Goal: Task Accomplishment & Management: Complete application form

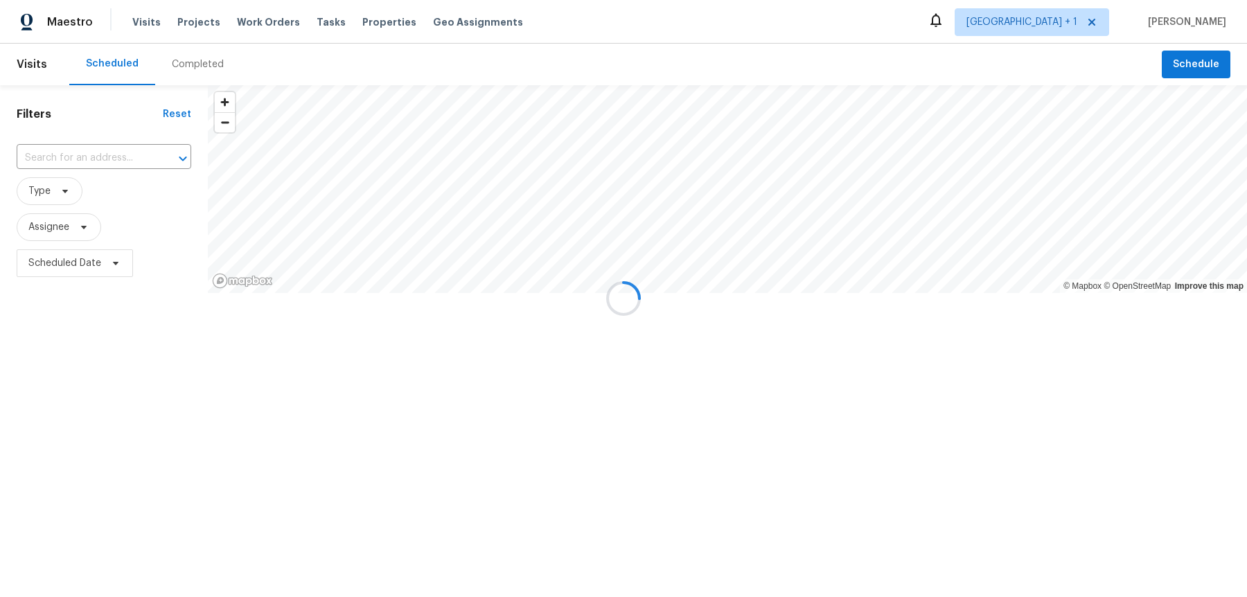
click at [1081, 21] on div at bounding box center [623, 298] width 1247 height 597
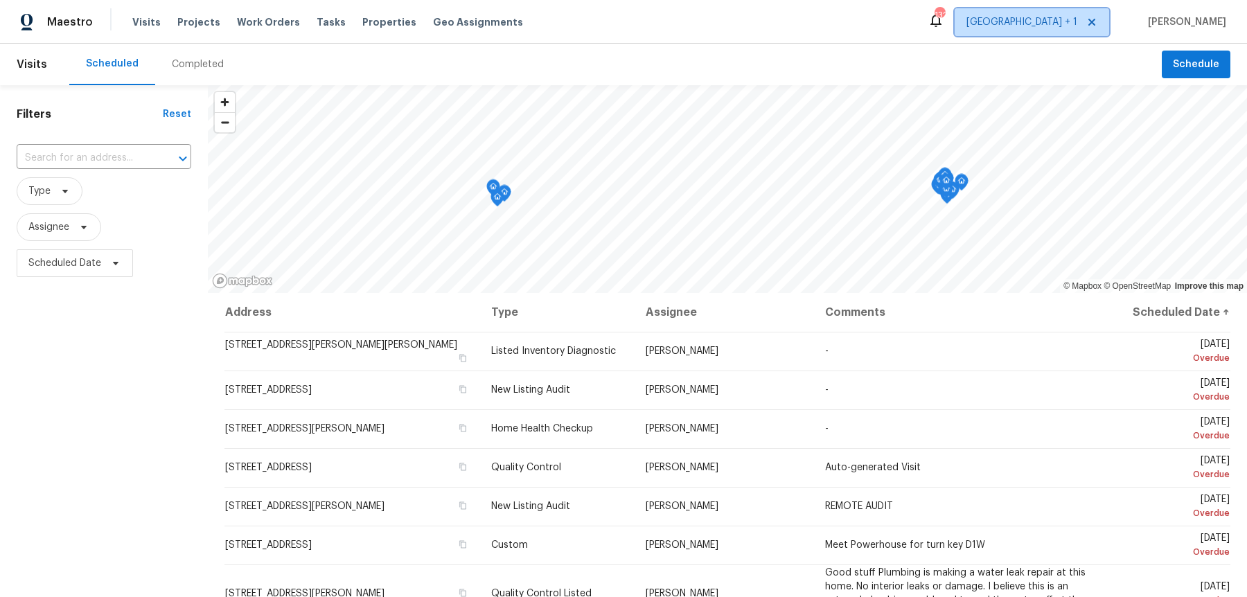
click at [1077, 21] on span "[GEOGRAPHIC_DATA] + 1" at bounding box center [1021, 22] width 111 height 14
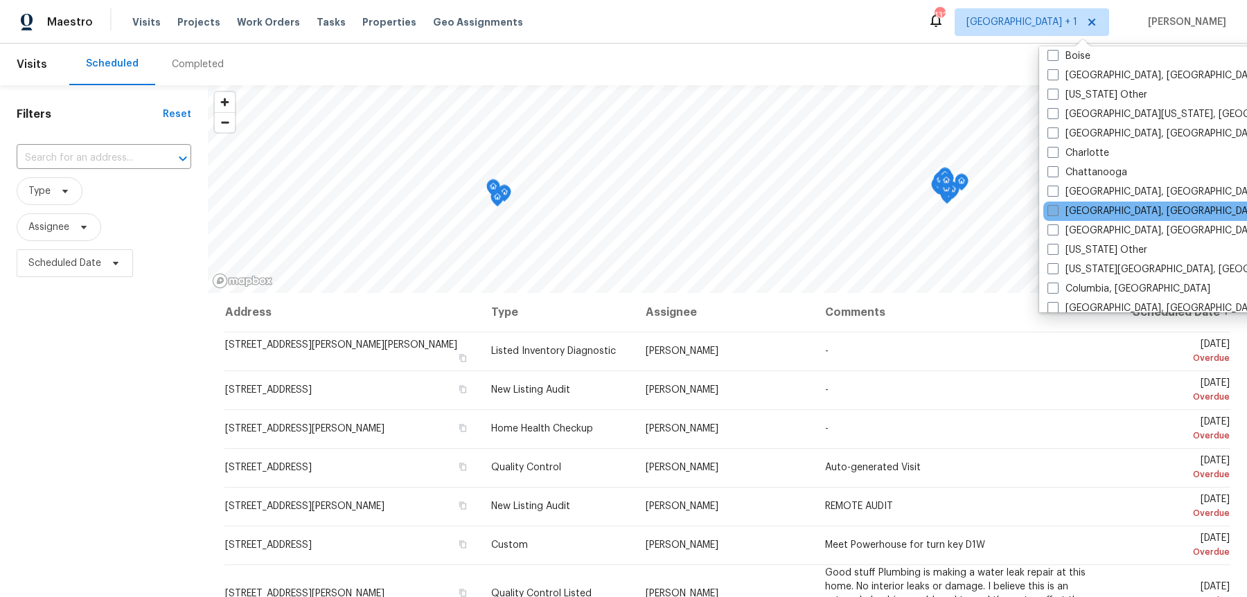
scroll to position [220, 0]
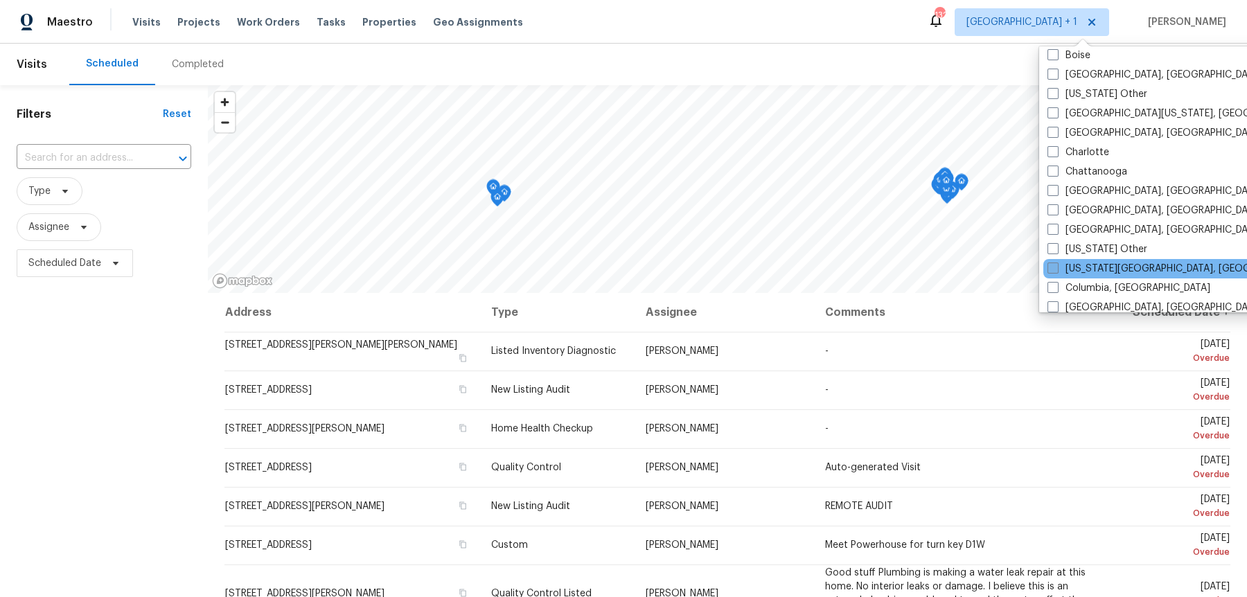
click at [1055, 263] on span at bounding box center [1053, 268] width 11 height 11
click at [1055, 262] on input "[US_STATE][GEOGRAPHIC_DATA], [GEOGRAPHIC_DATA]" at bounding box center [1052, 266] width 9 height 9
checkbox input "true"
click at [101, 173] on span "Type" at bounding box center [104, 191] width 175 height 36
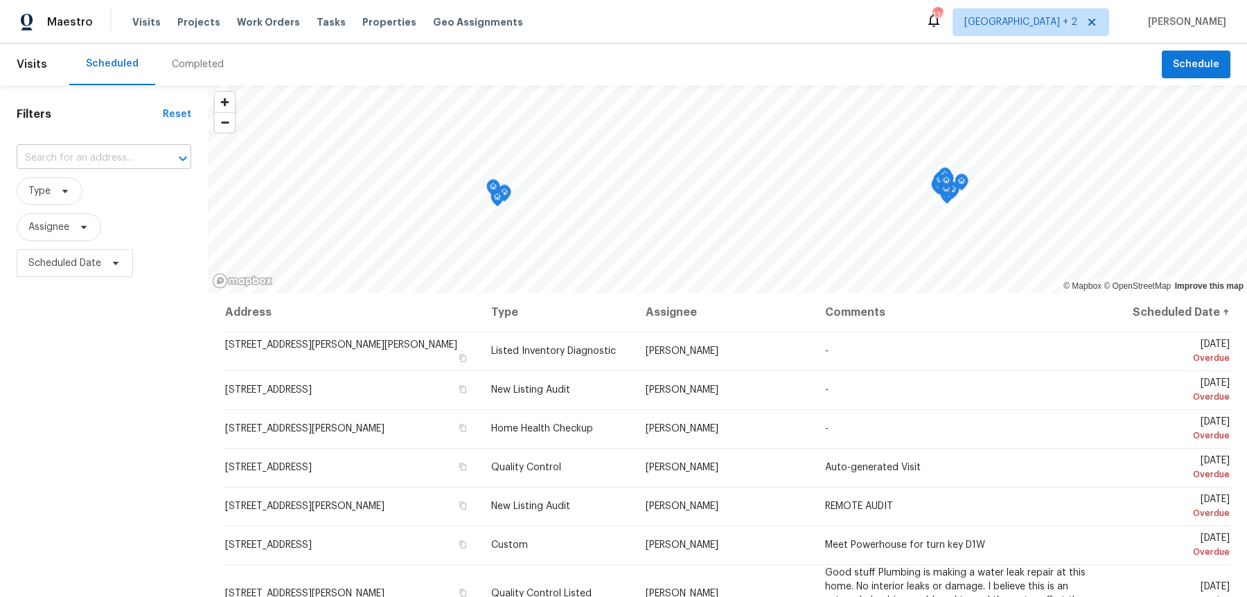
click at [100, 165] on div "​" at bounding box center [104, 158] width 175 height 30
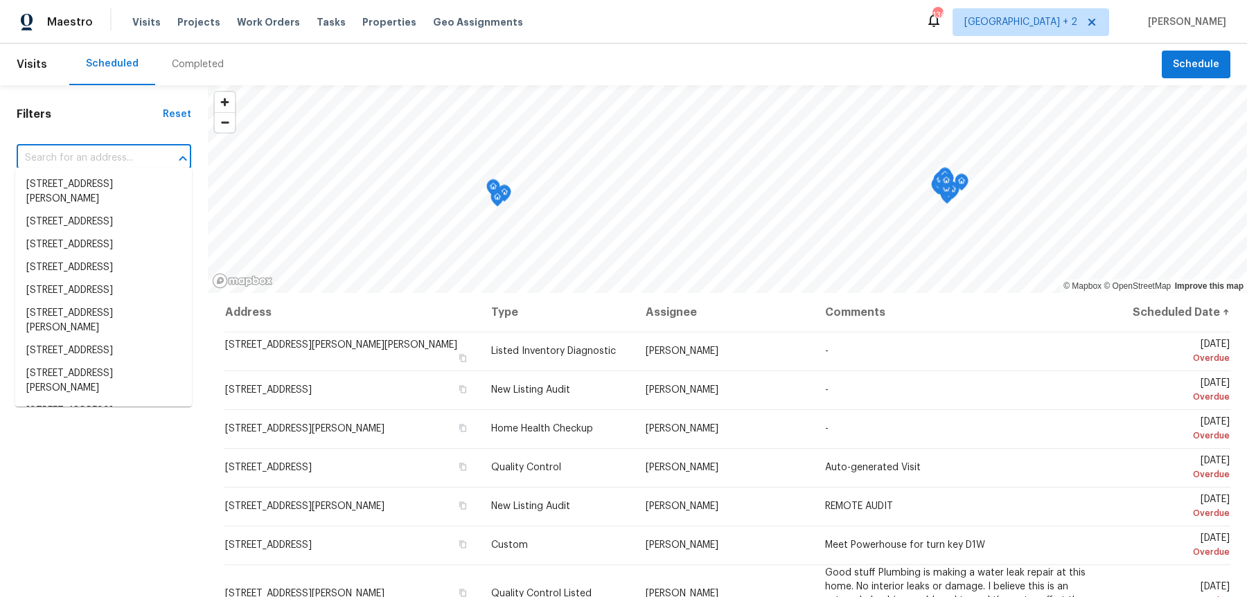
paste input "2017 S Corona Ave"
type input "2017 S Corona Ave"
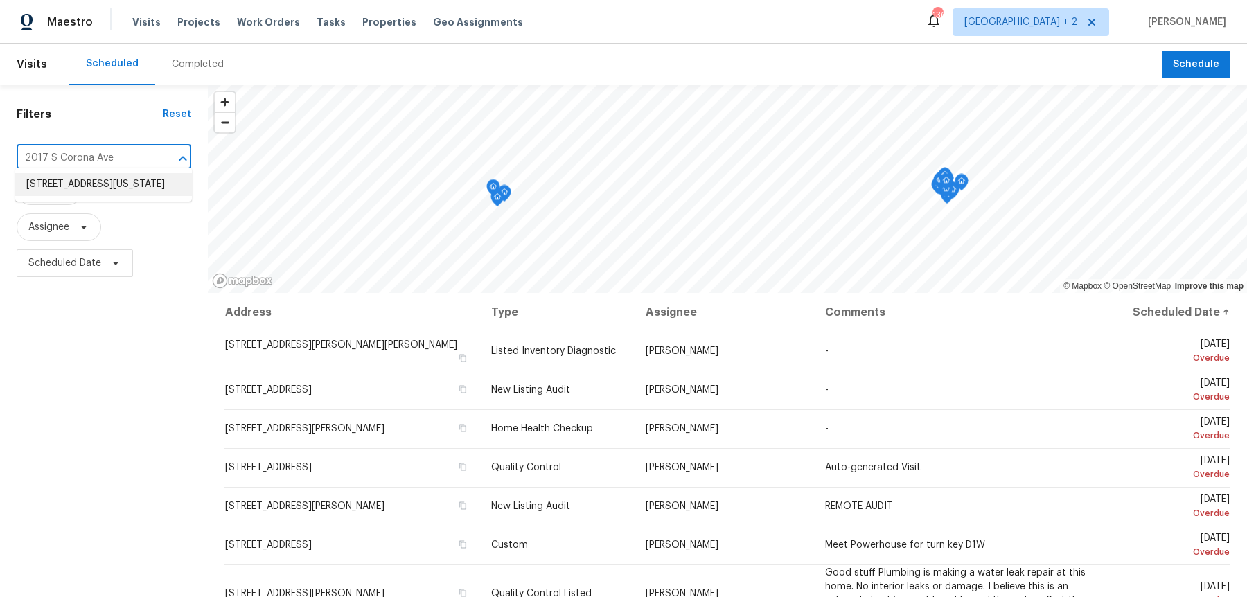
click at [98, 189] on li "[STREET_ADDRESS][US_STATE]" at bounding box center [103, 184] width 177 height 23
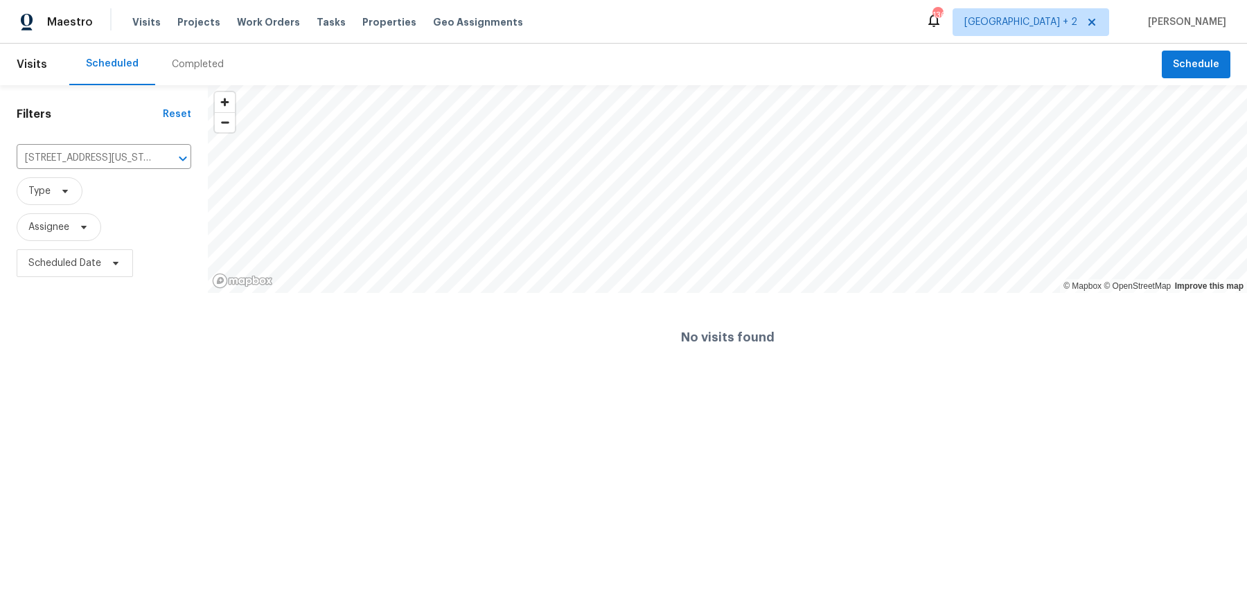
click at [1230, 41] on div "Maestro Visits Projects Work Orders Tasks Properties Geo Assignments 136 [GEOGR…" at bounding box center [623, 22] width 1247 height 44
click at [1210, 63] on span "Schedule" at bounding box center [1196, 64] width 46 height 17
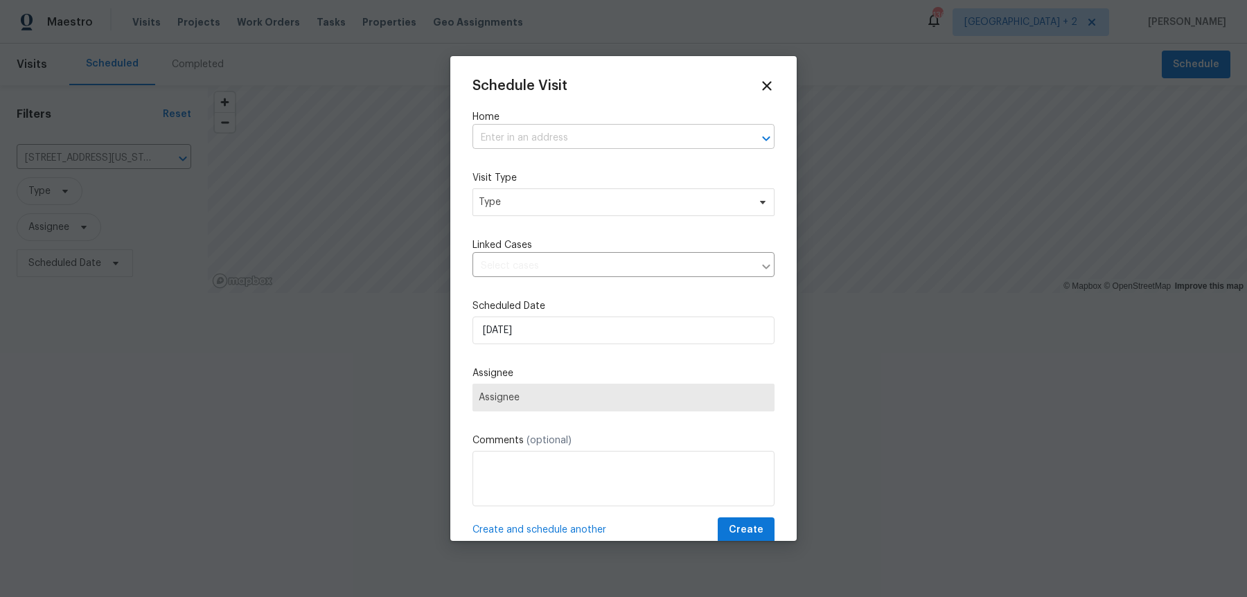
click at [534, 141] on input "text" at bounding box center [604, 137] width 263 height 21
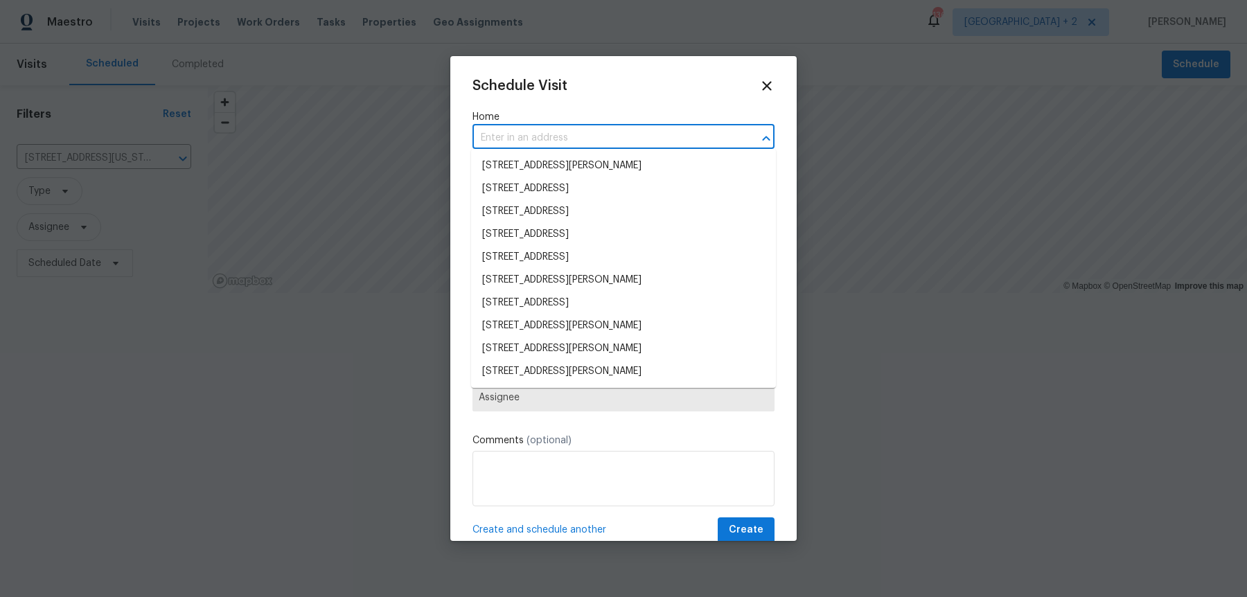
paste input "2017 S Corona Ave"
type input "2017 S Corona Ave"
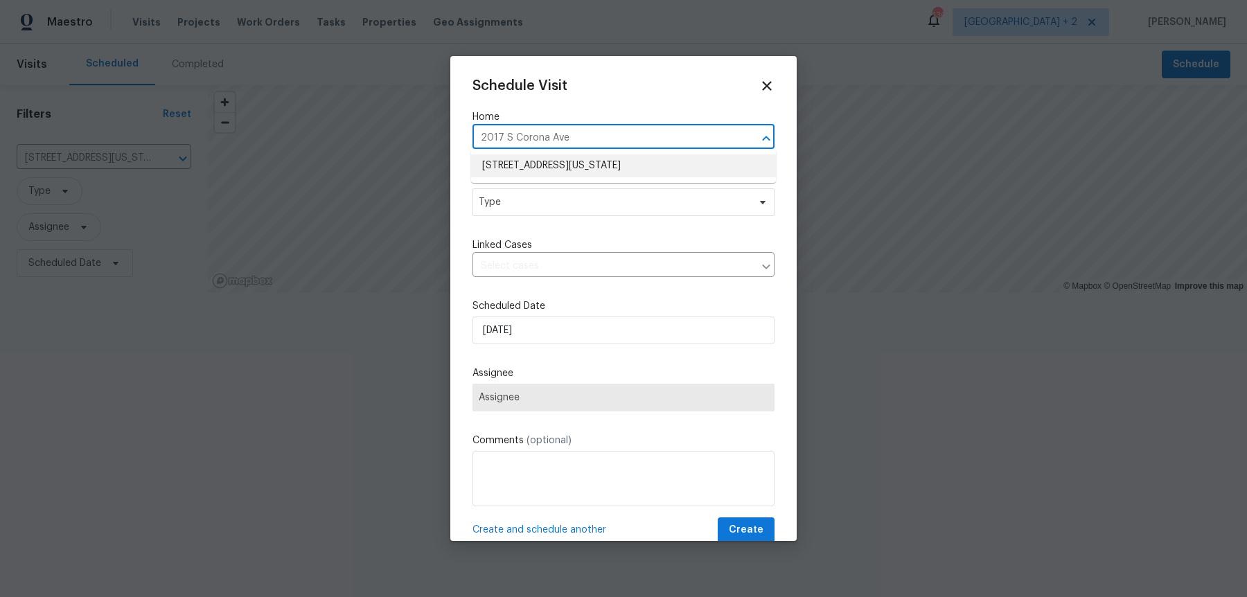
click at [537, 168] on li "[STREET_ADDRESS][US_STATE]" at bounding box center [623, 165] width 305 height 23
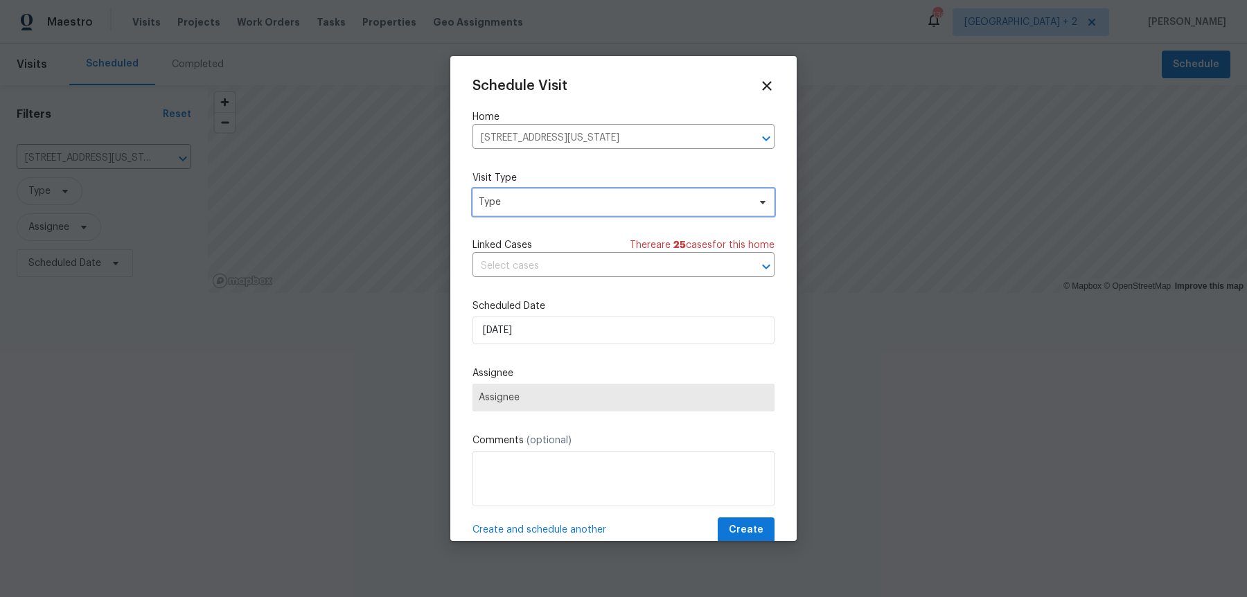
click at [518, 207] on span "Type" at bounding box center [624, 202] width 302 height 28
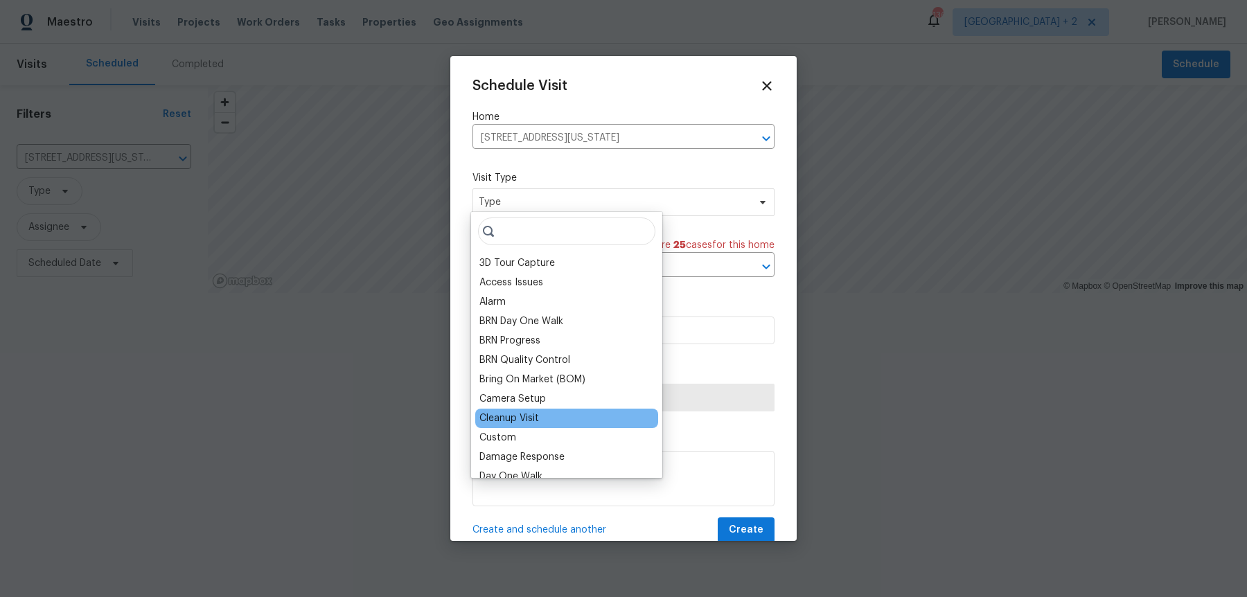
scroll to position [1147, 0]
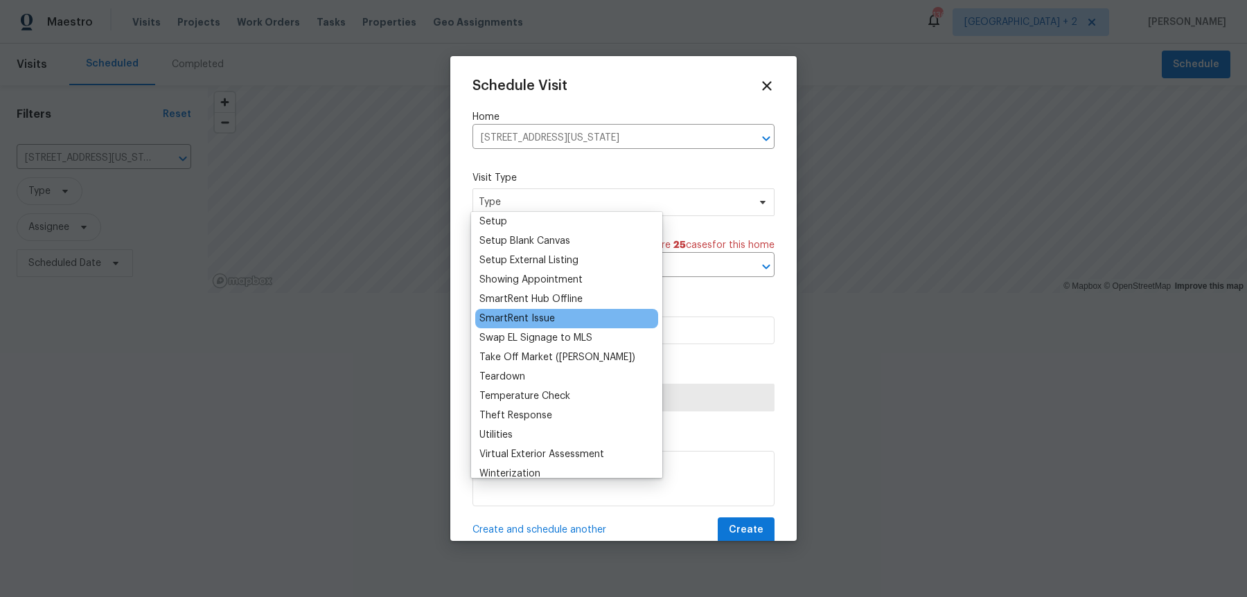
click at [544, 312] on div "SmartRent Issue" at bounding box center [517, 319] width 76 height 14
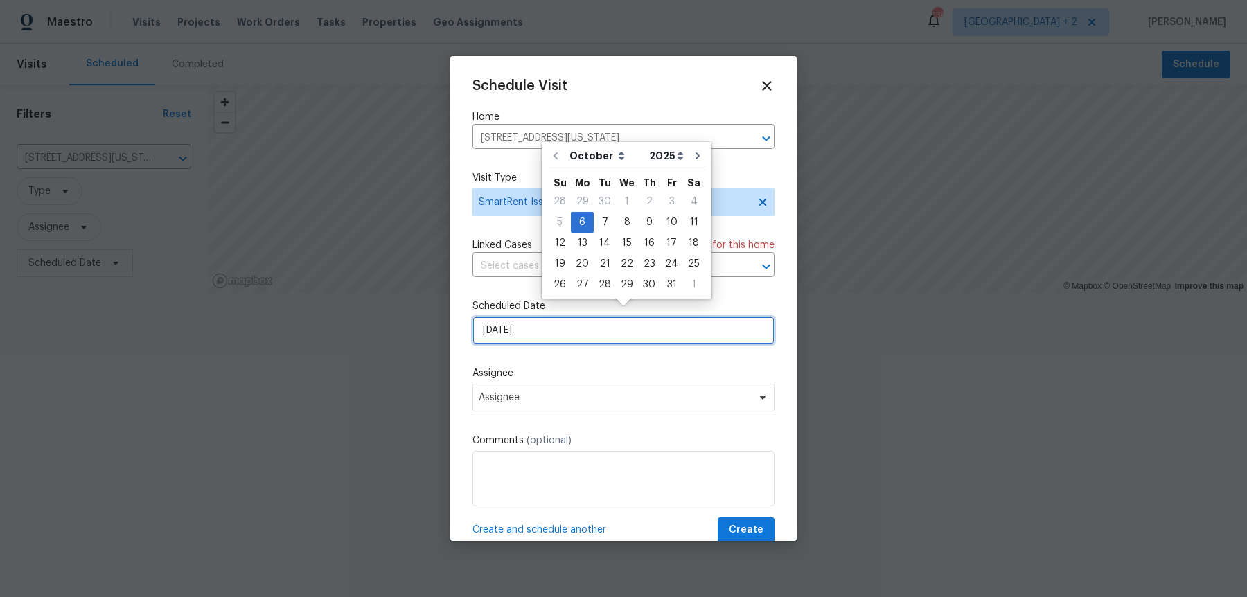
click at [531, 327] on input "[DATE]" at bounding box center [624, 331] width 302 height 28
click at [598, 224] on div "7" at bounding box center [605, 222] width 22 height 19
type input "[DATE]"
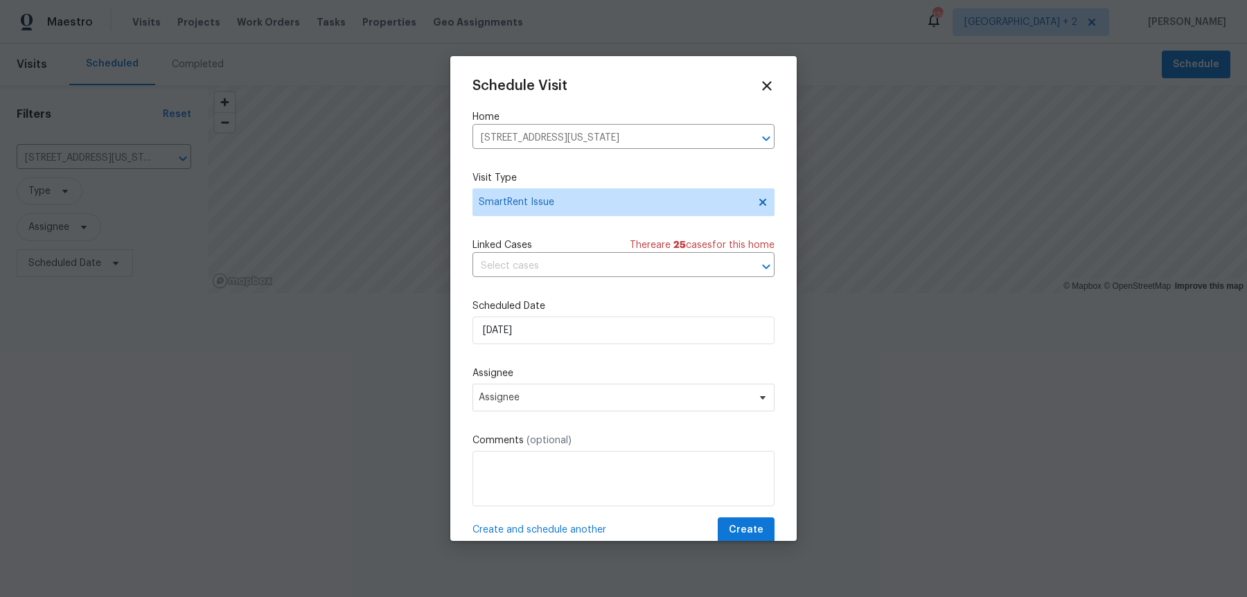
click at [564, 401] on div "Schedule Visit Home [STREET_ADDRESS][US_STATE] ​ Visit Type SmartRent Issue Lin…" at bounding box center [624, 310] width 302 height 465
click at [564, 392] on span "Assignee" at bounding box center [615, 397] width 272 height 11
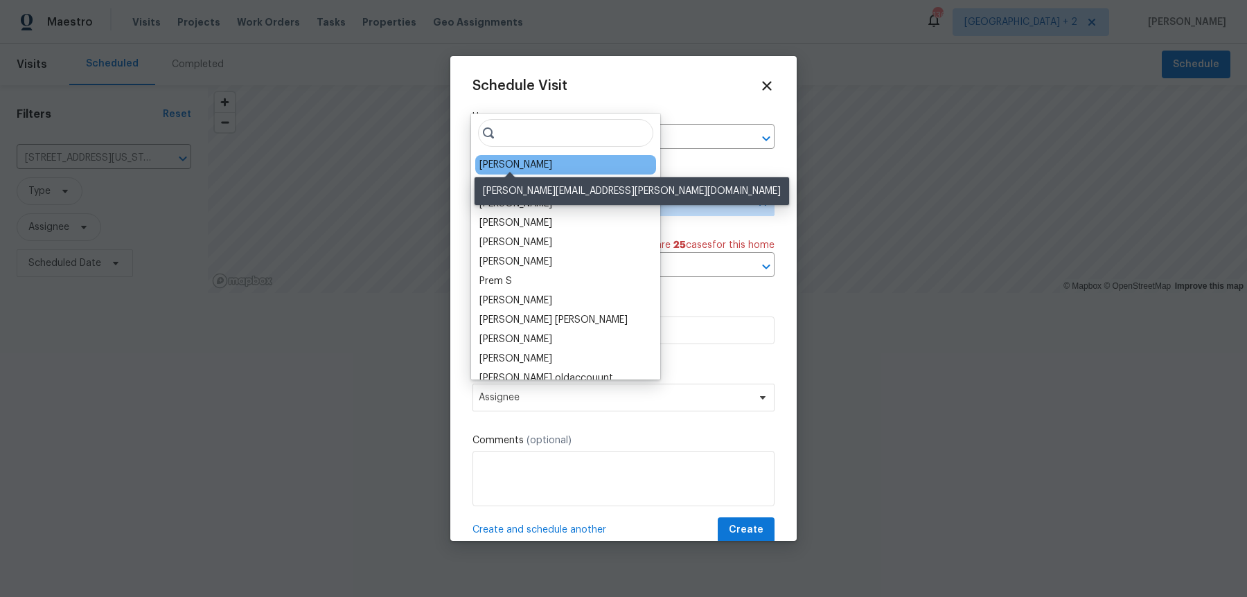
click at [522, 162] on div "[PERSON_NAME]" at bounding box center [515, 165] width 73 height 14
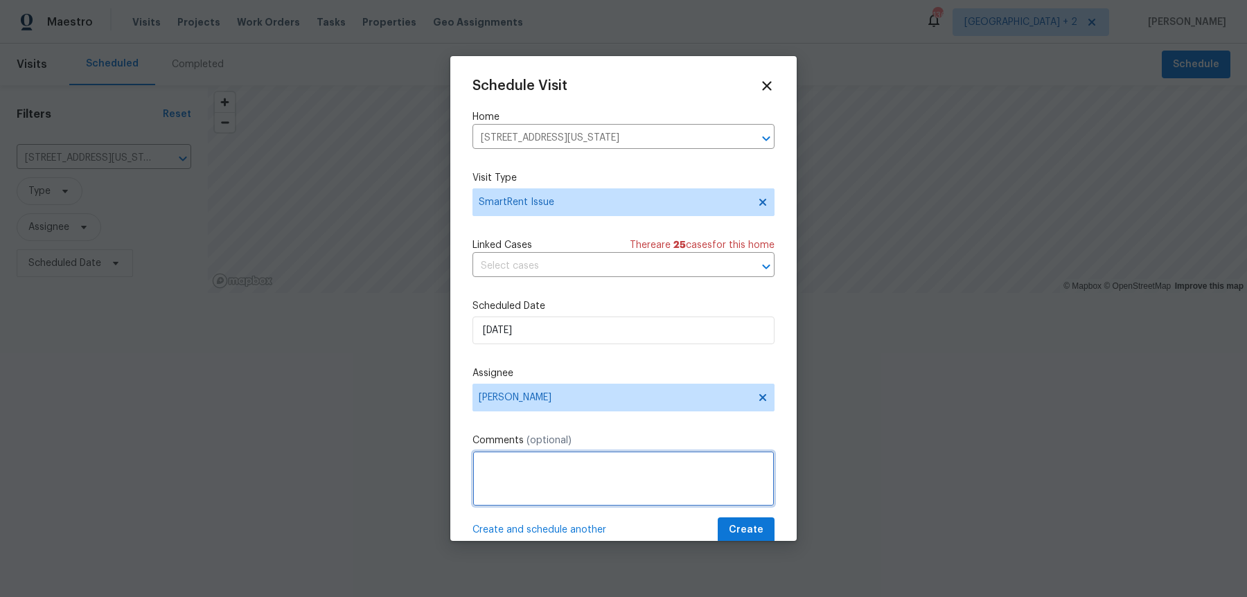
click at [603, 468] on textarea at bounding box center [624, 478] width 302 height 55
paste textarea "It looks like some sensors are offline (Front Motion Sensor, Back Motion Sensor…"
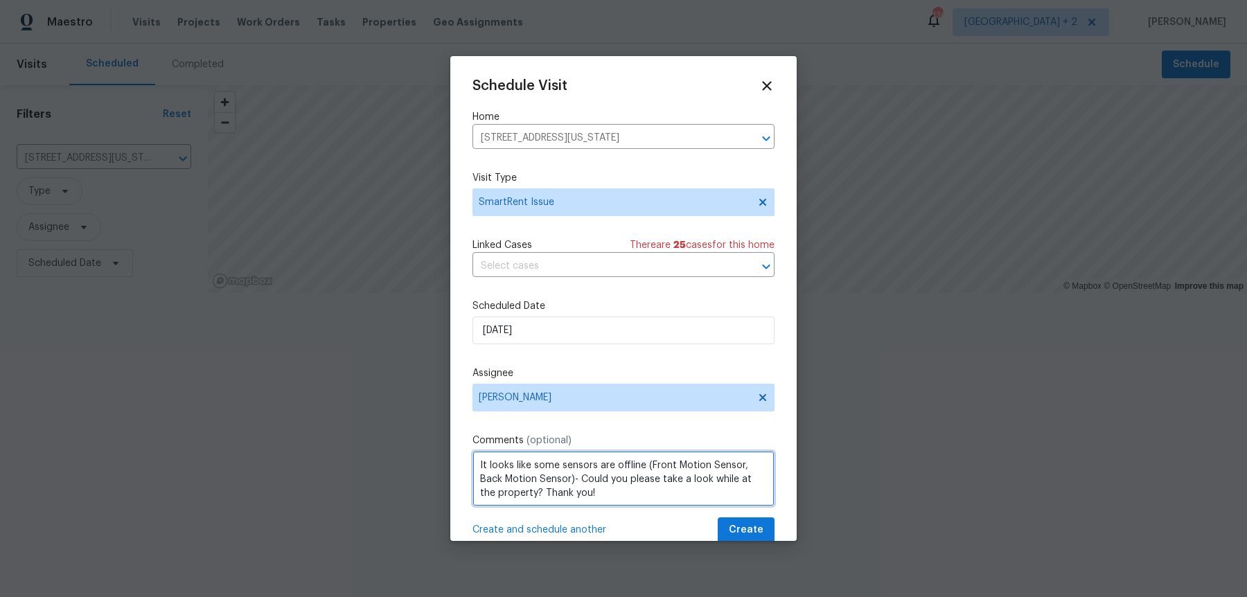
paste textarea "It looks like some sensors are offline (Front Motion Sensor, Back Motion Sensor…"
drag, startPoint x: 543, startPoint y: 463, endPoint x: 646, endPoint y: 450, distance: 103.5
click at [646, 451] on textarea "It looks like some sensors are offline (Front Motion Sensor, Back Motion Sensor…" at bounding box center [624, 478] width 302 height 55
paste textarea
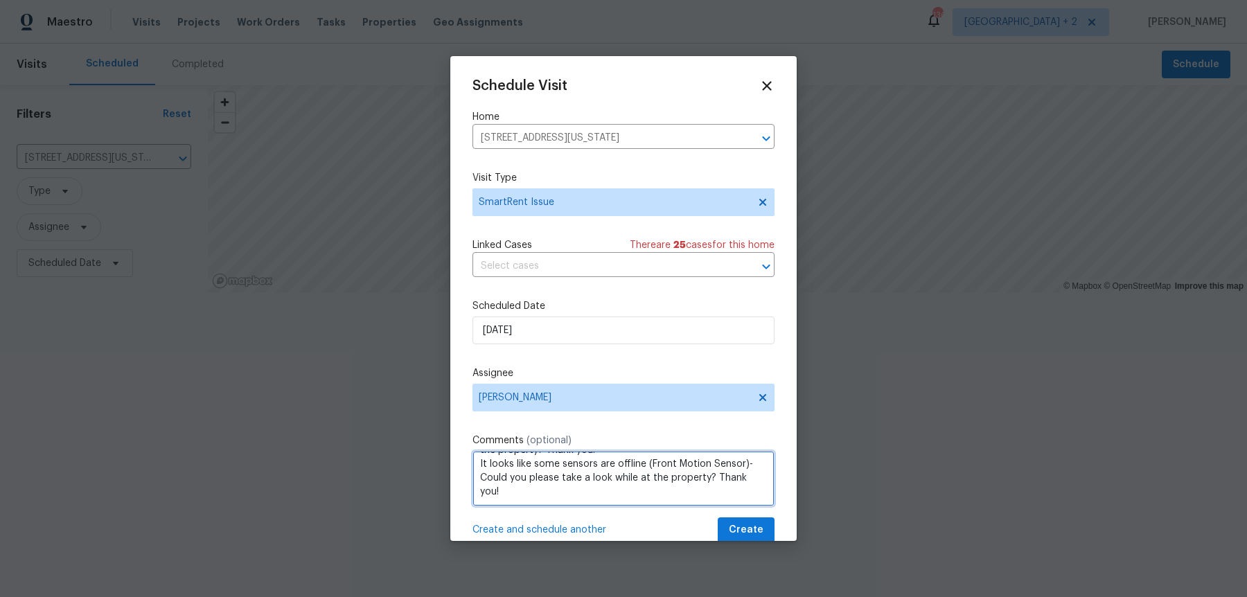
scroll to position [42, 0]
paste textarea "Additional Motion Sensor - 2"
paste textarea "Contact Sensor - 1"
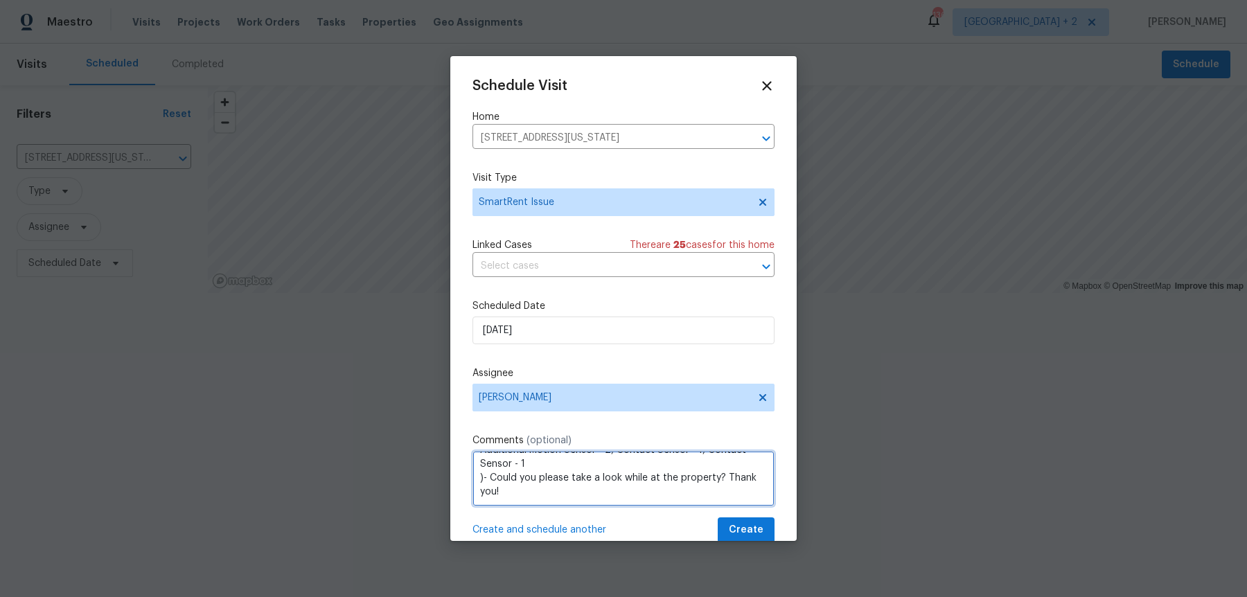
scroll to position [70, 0]
type textarea "It looks like some sensors are offline (Front Motion Sensor, Back Motion Sensor…"
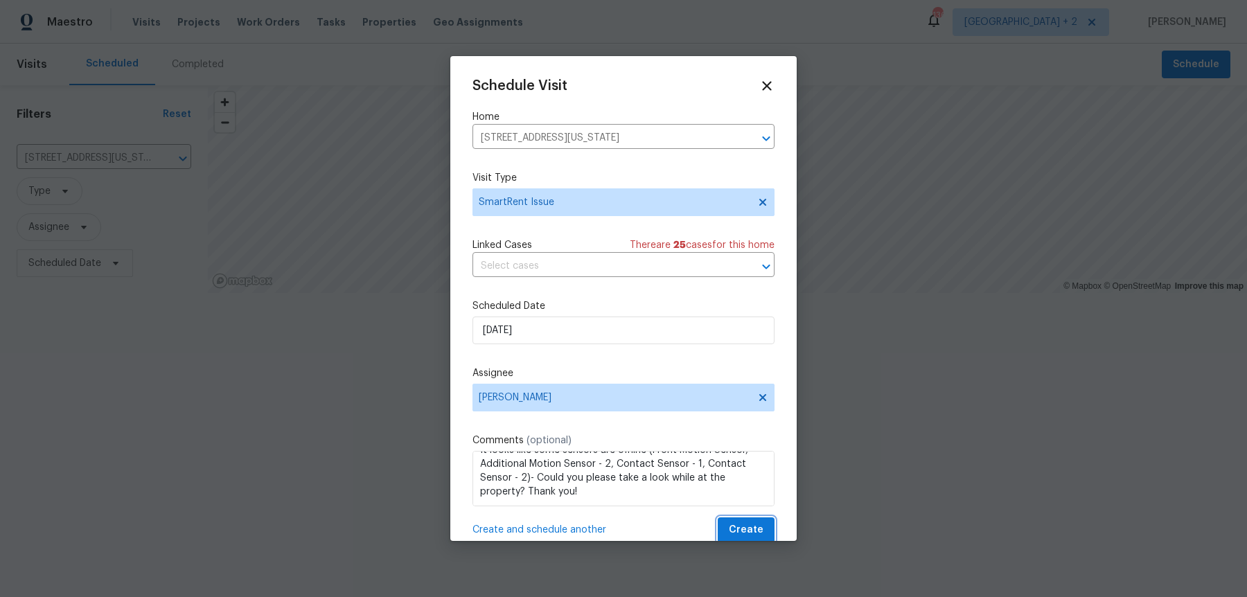
click at [748, 522] on span "Create" at bounding box center [746, 530] width 35 height 17
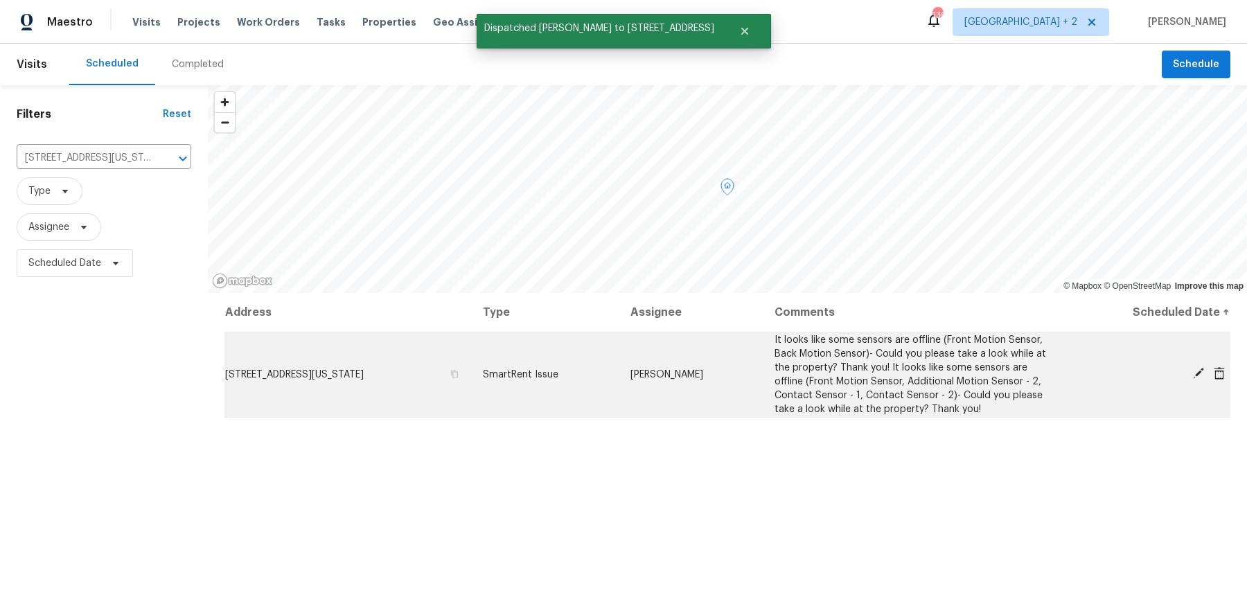
click at [364, 370] on span "[STREET_ADDRESS][US_STATE]" at bounding box center [294, 375] width 139 height 10
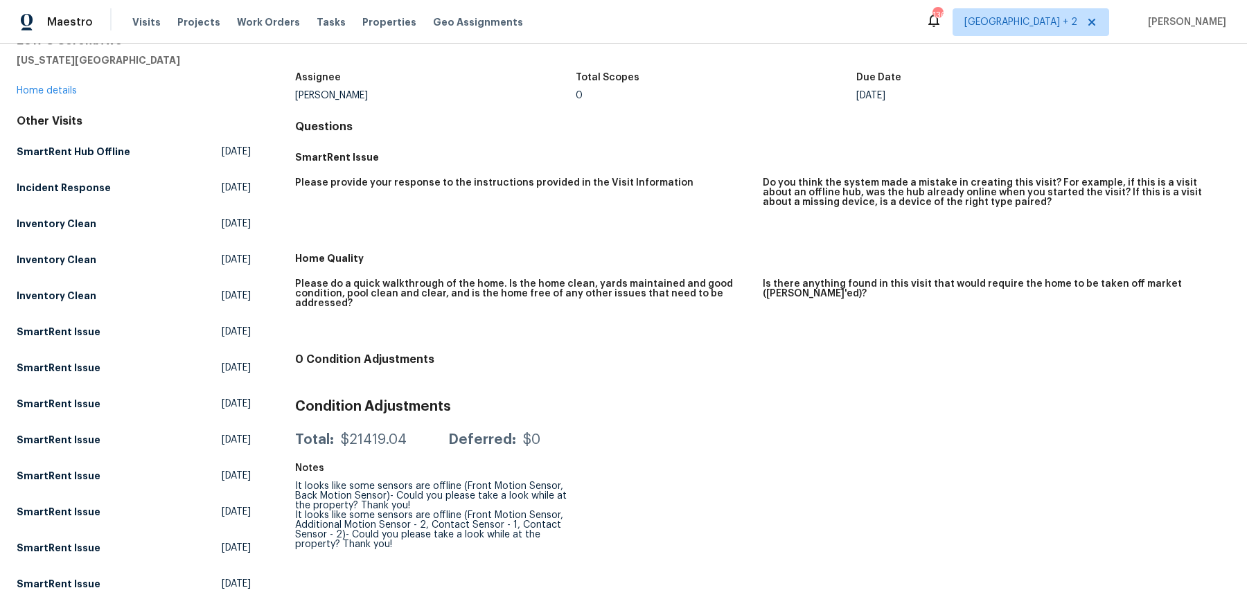
scroll to position [123, 0]
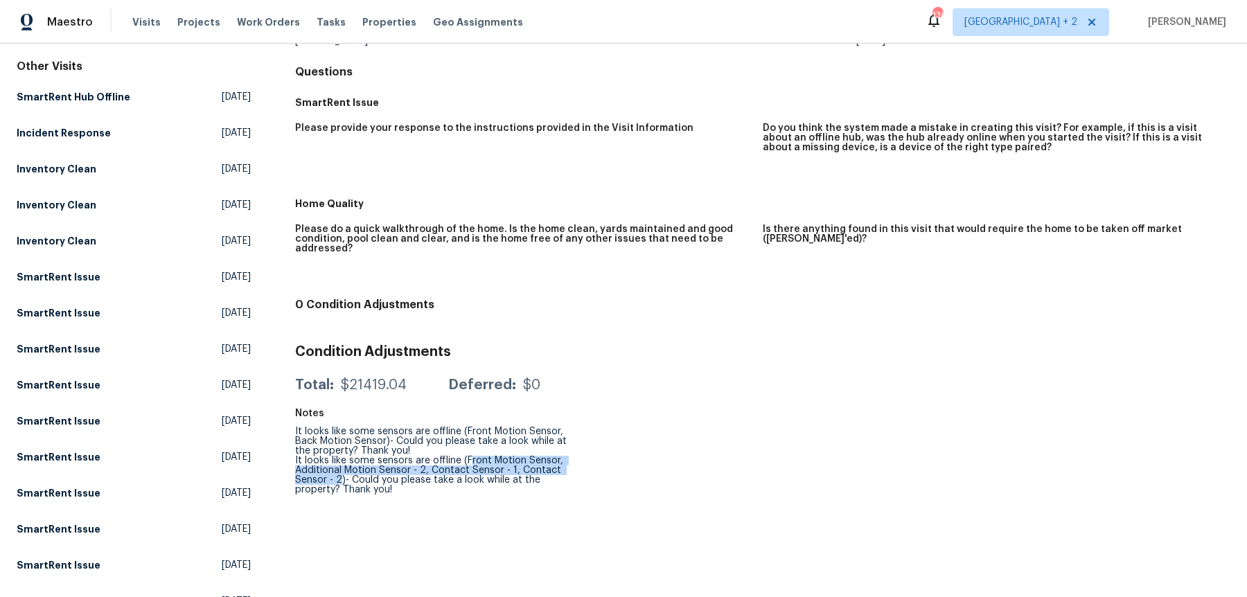
drag, startPoint x: 463, startPoint y: 431, endPoint x: 337, endPoint y: 447, distance: 126.4
click at [337, 447] on div "It looks like some sensors are offline (Front Motion Sensor, Back Motion Sensor…" at bounding box center [435, 461] width 281 height 68
copy div "ront Motion Sensor, Additional Motion Sensor - 2, Contact Sensor - 1, Contact S…"
